Goal: Transaction & Acquisition: Subscribe to service/newsletter

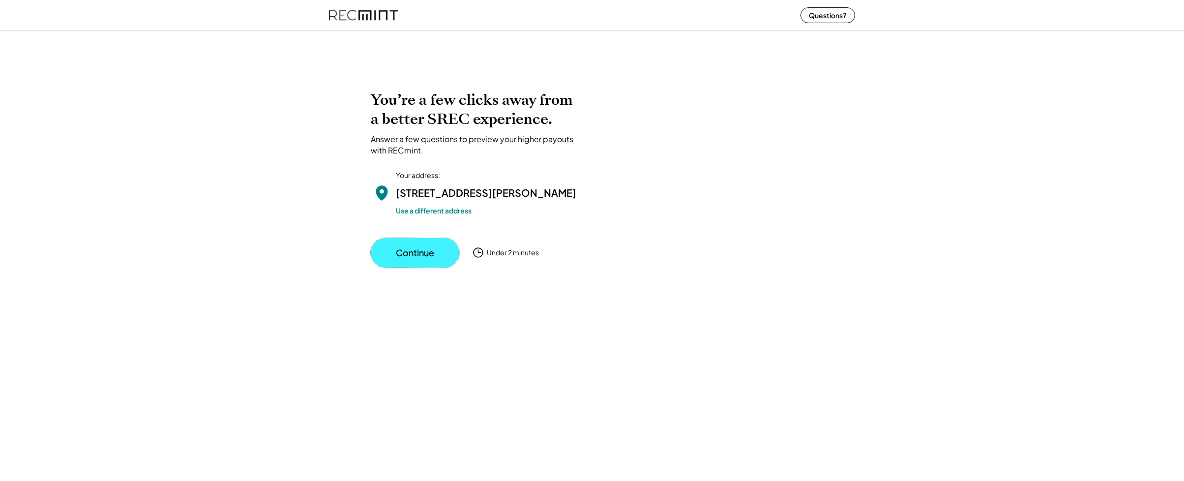
click at [399, 264] on button "Continue" at bounding box center [415, 252] width 88 height 29
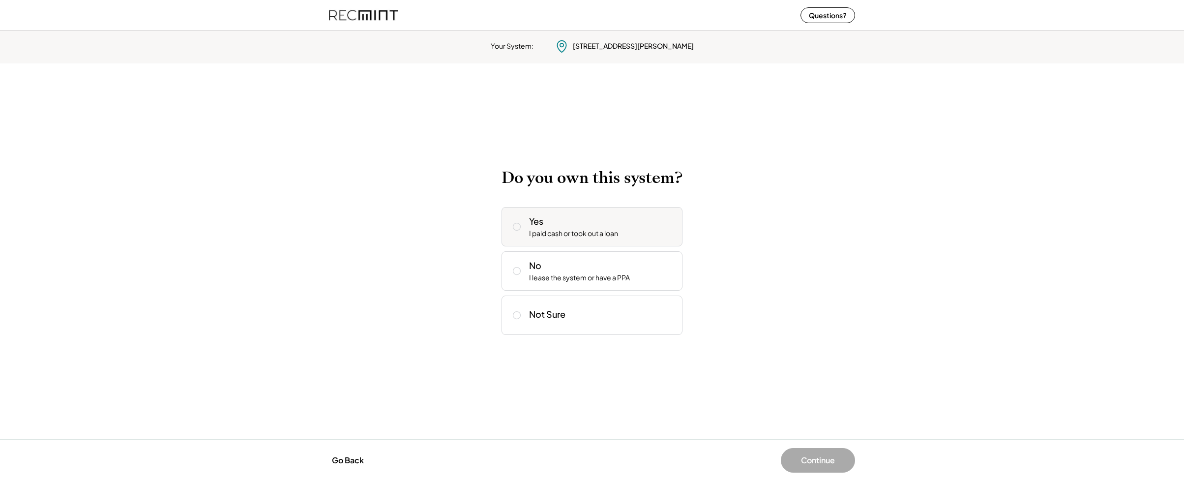
click at [518, 227] on icon at bounding box center [517, 227] width 10 height 10
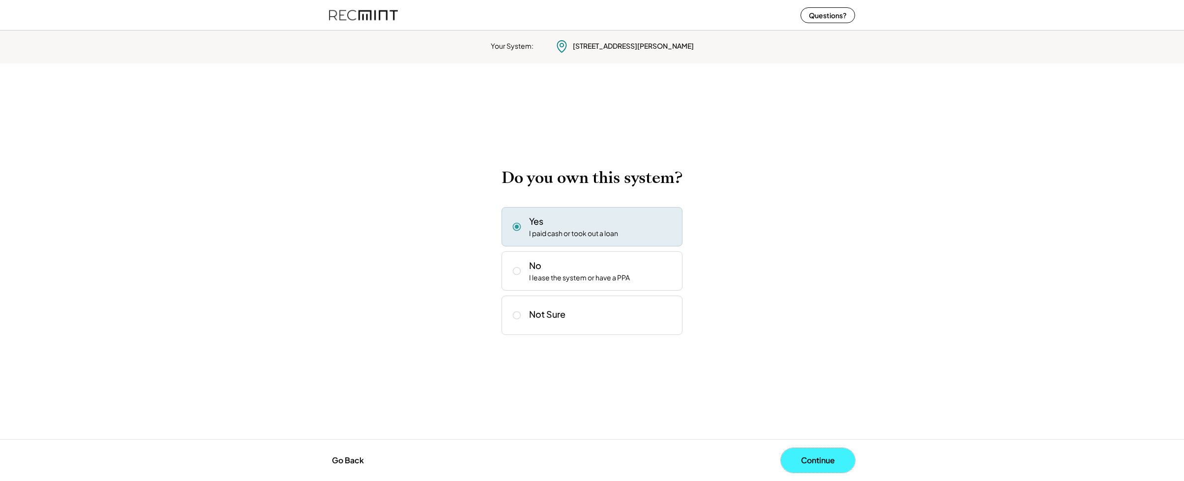
click at [803, 459] on button "Continue" at bounding box center [818, 460] width 74 height 25
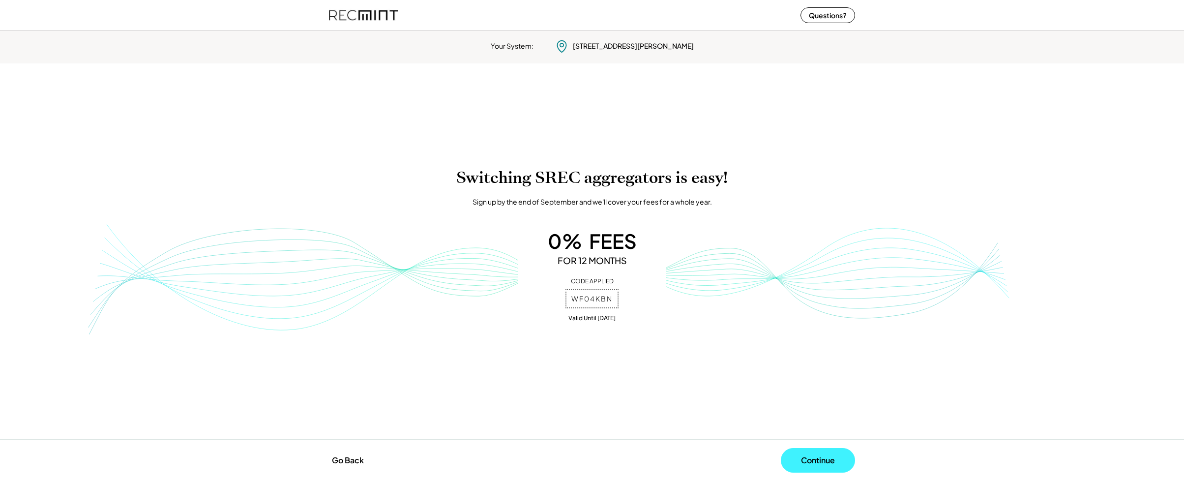
click at [811, 458] on button "Continue" at bounding box center [818, 460] width 74 height 25
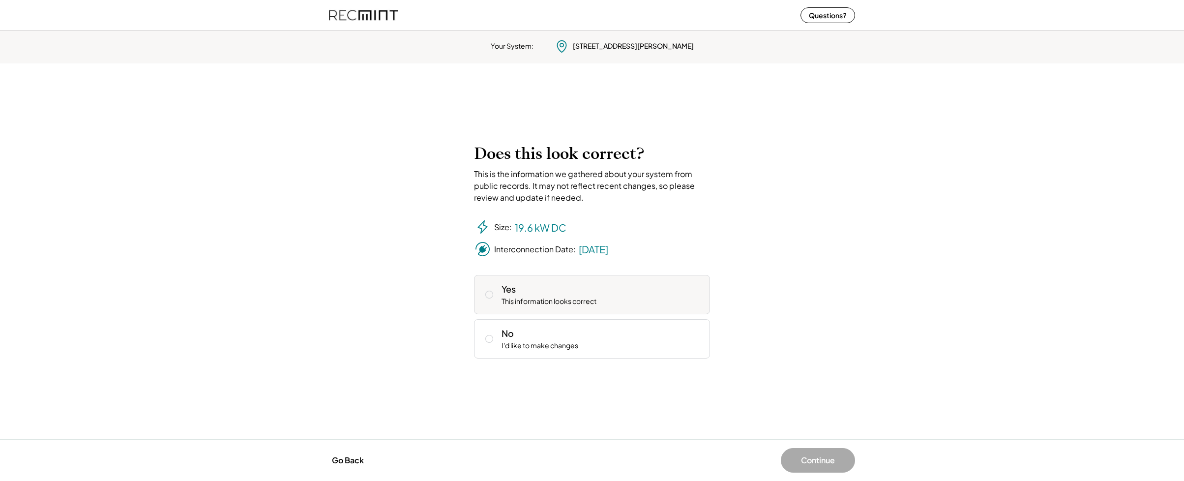
click at [492, 297] on icon at bounding box center [489, 295] width 10 height 10
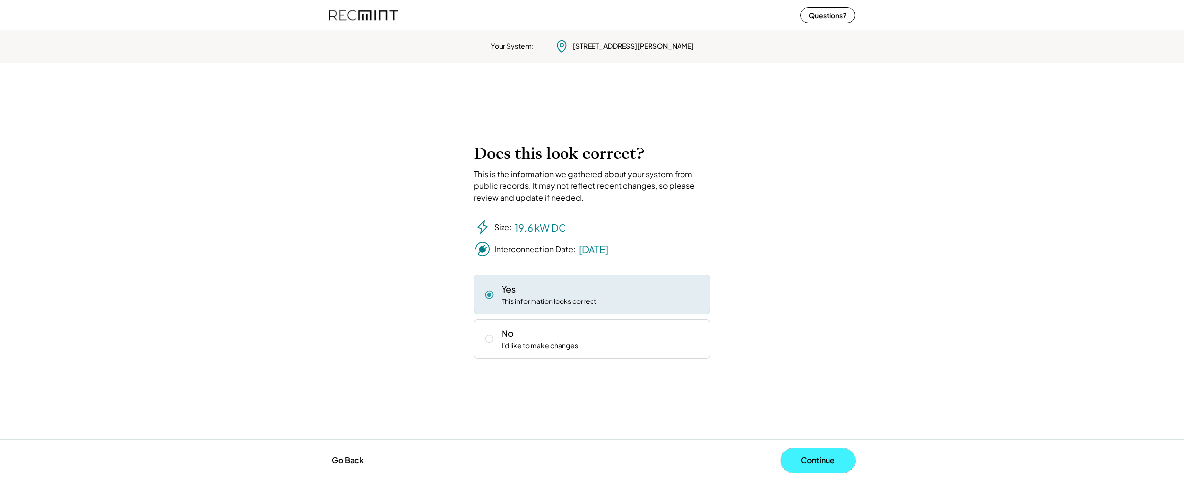
click at [810, 461] on button "Continue" at bounding box center [818, 460] width 74 height 25
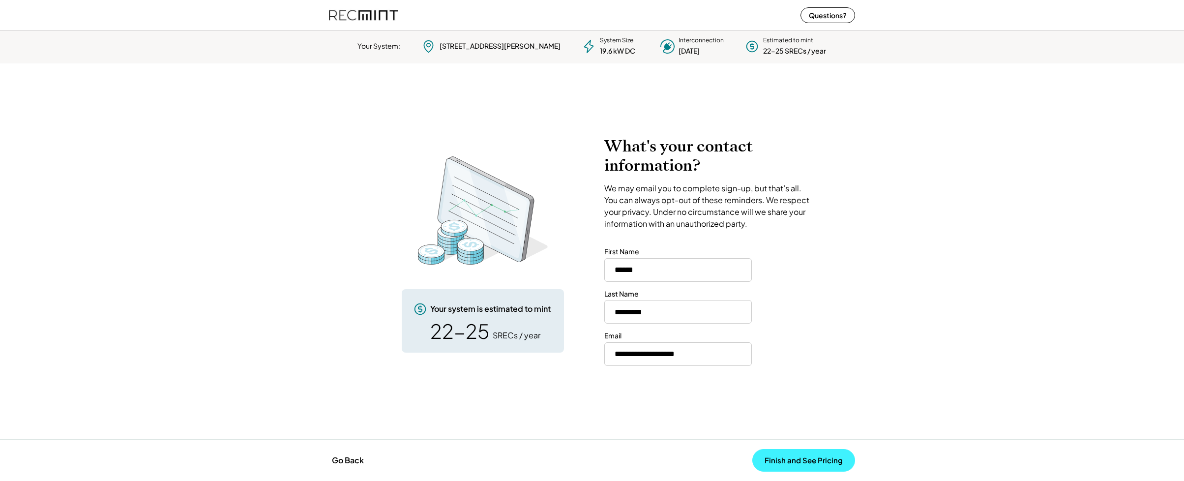
click at [800, 460] on button "Finish and See Pricing" at bounding box center [803, 460] width 103 height 23
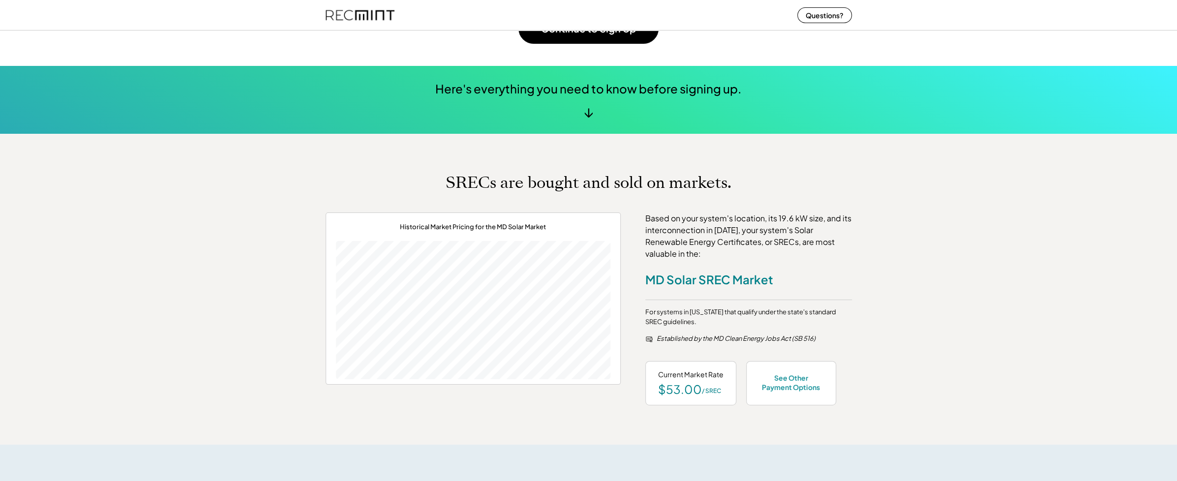
scroll to position [246, 0]
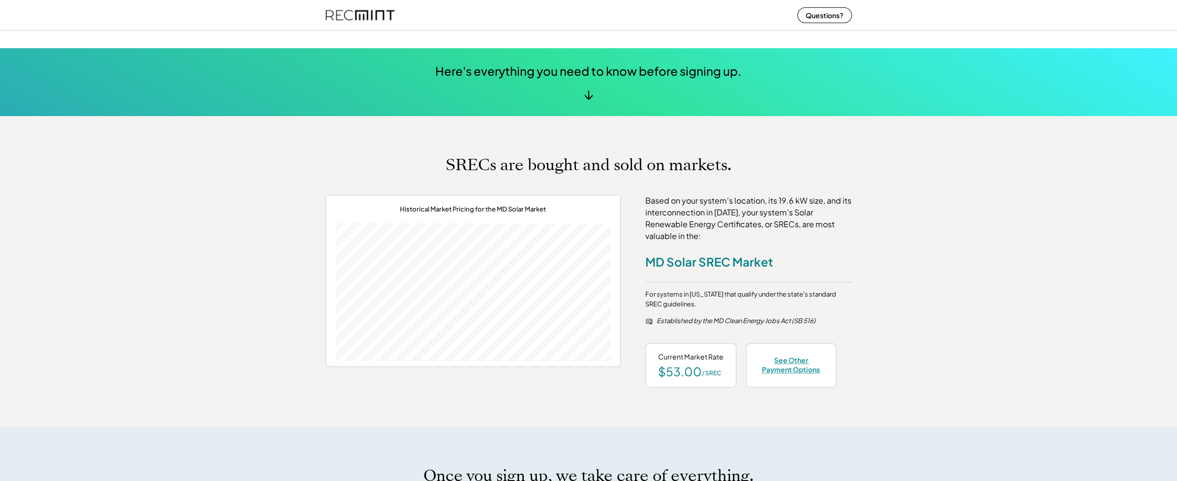
click at [775, 364] on div "See Other Payment Options" at bounding box center [791, 364] width 64 height 18
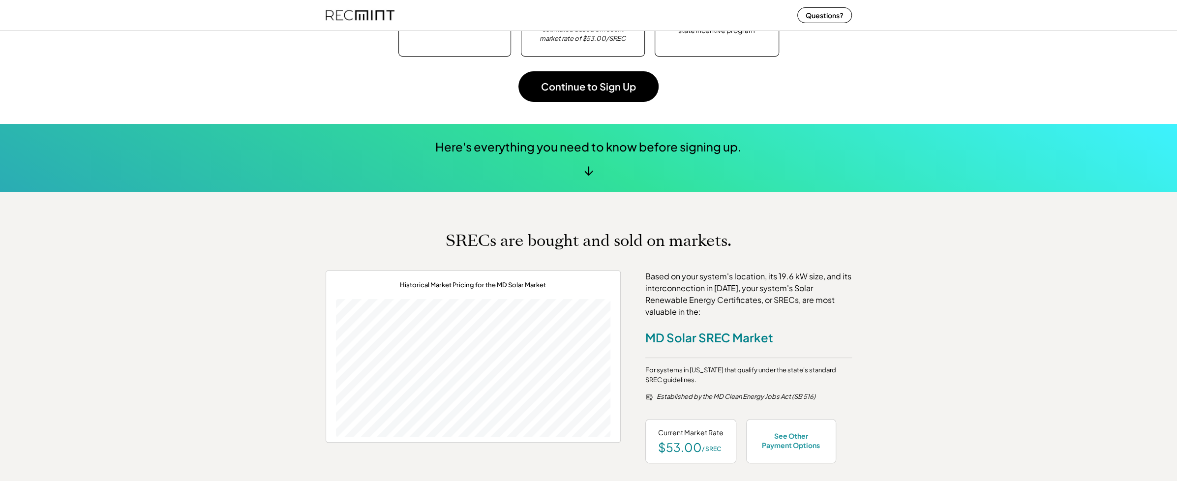
scroll to position [0, 0]
